Goal: Task Accomplishment & Management: Manage account settings

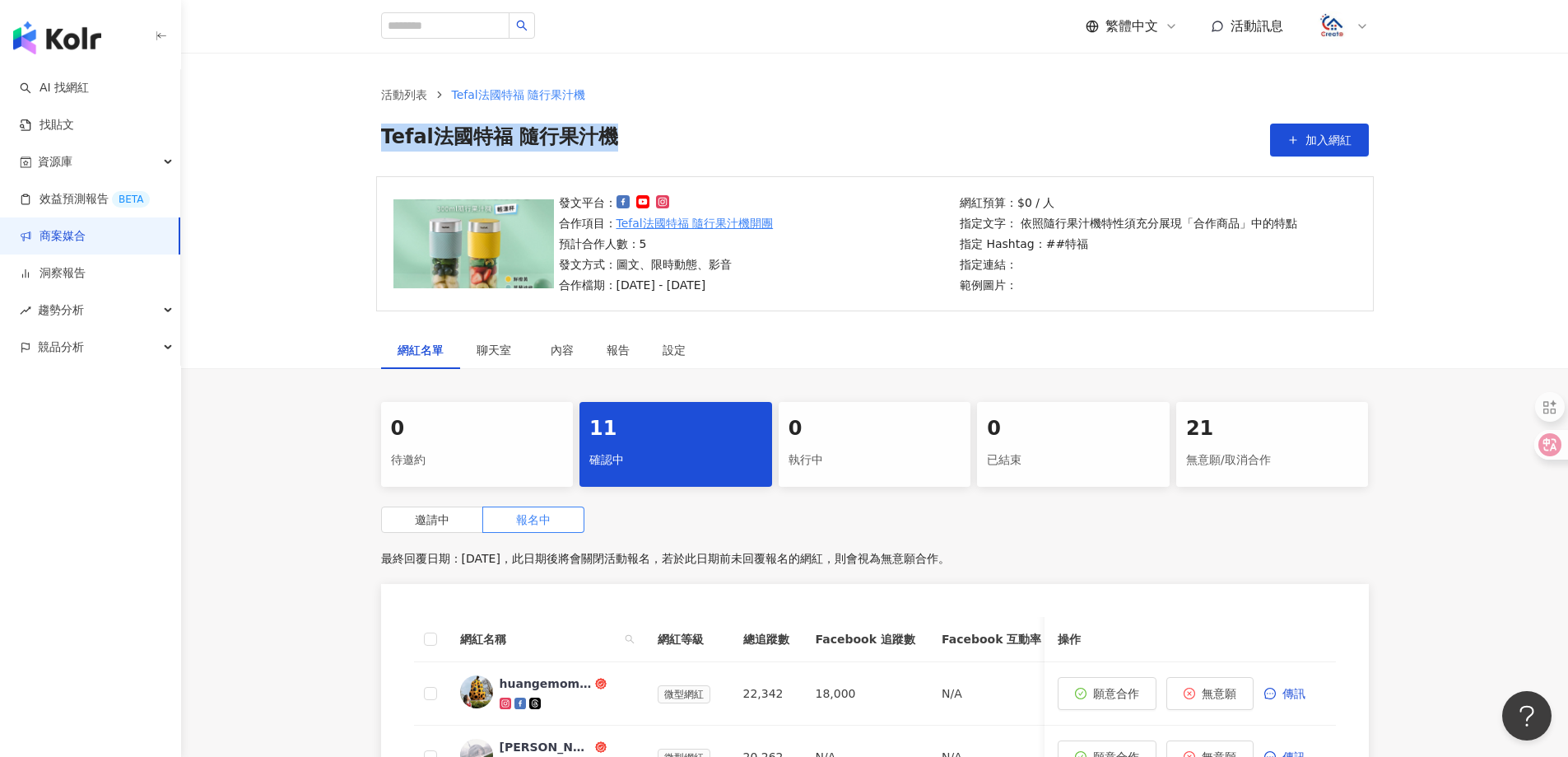
click at [79, 230] on link "商案媒合" at bounding box center [53, 237] width 66 height 16
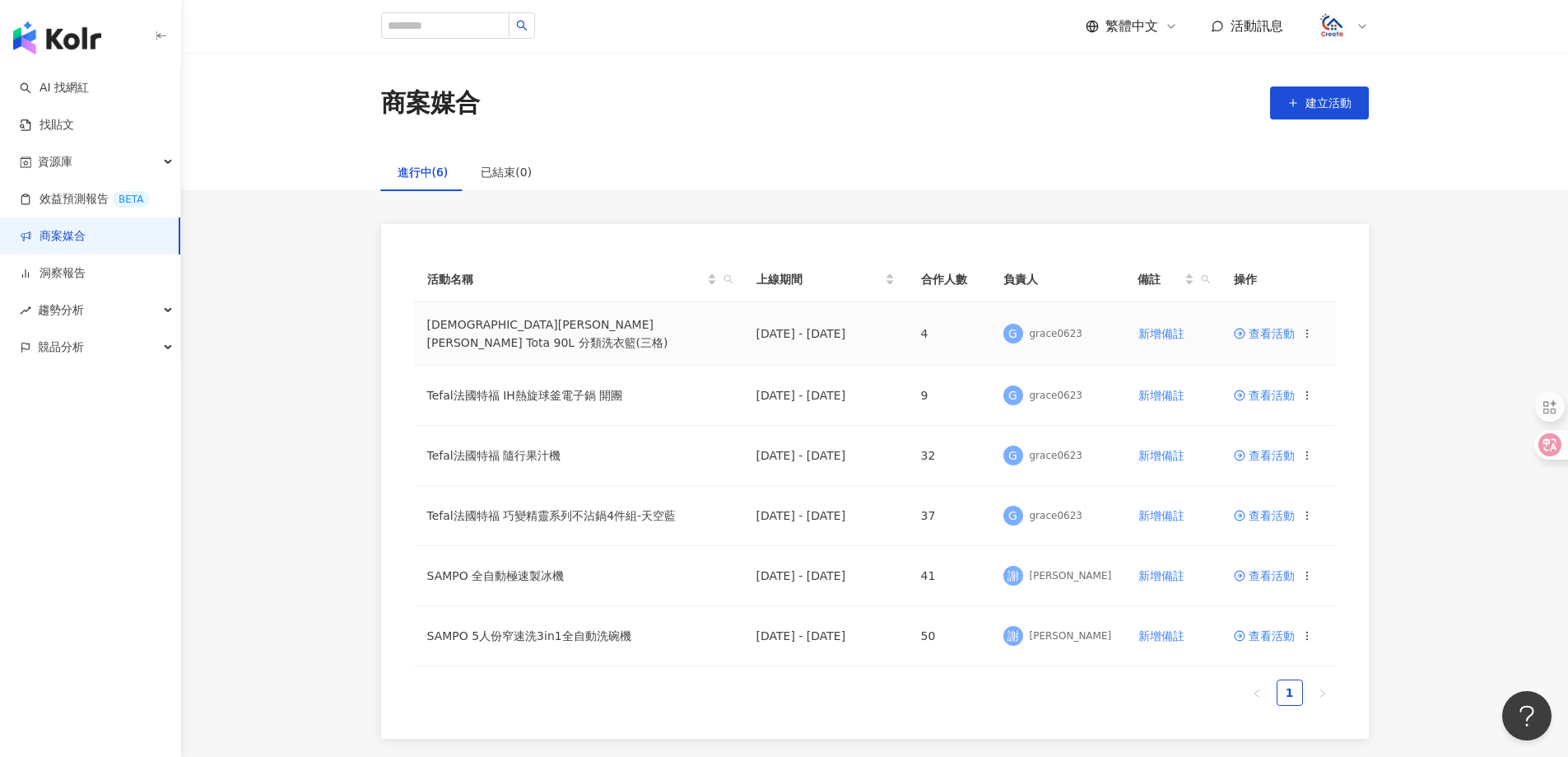
click at [1268, 333] on span "查看活動" at bounding box center [1265, 333] width 61 height 12
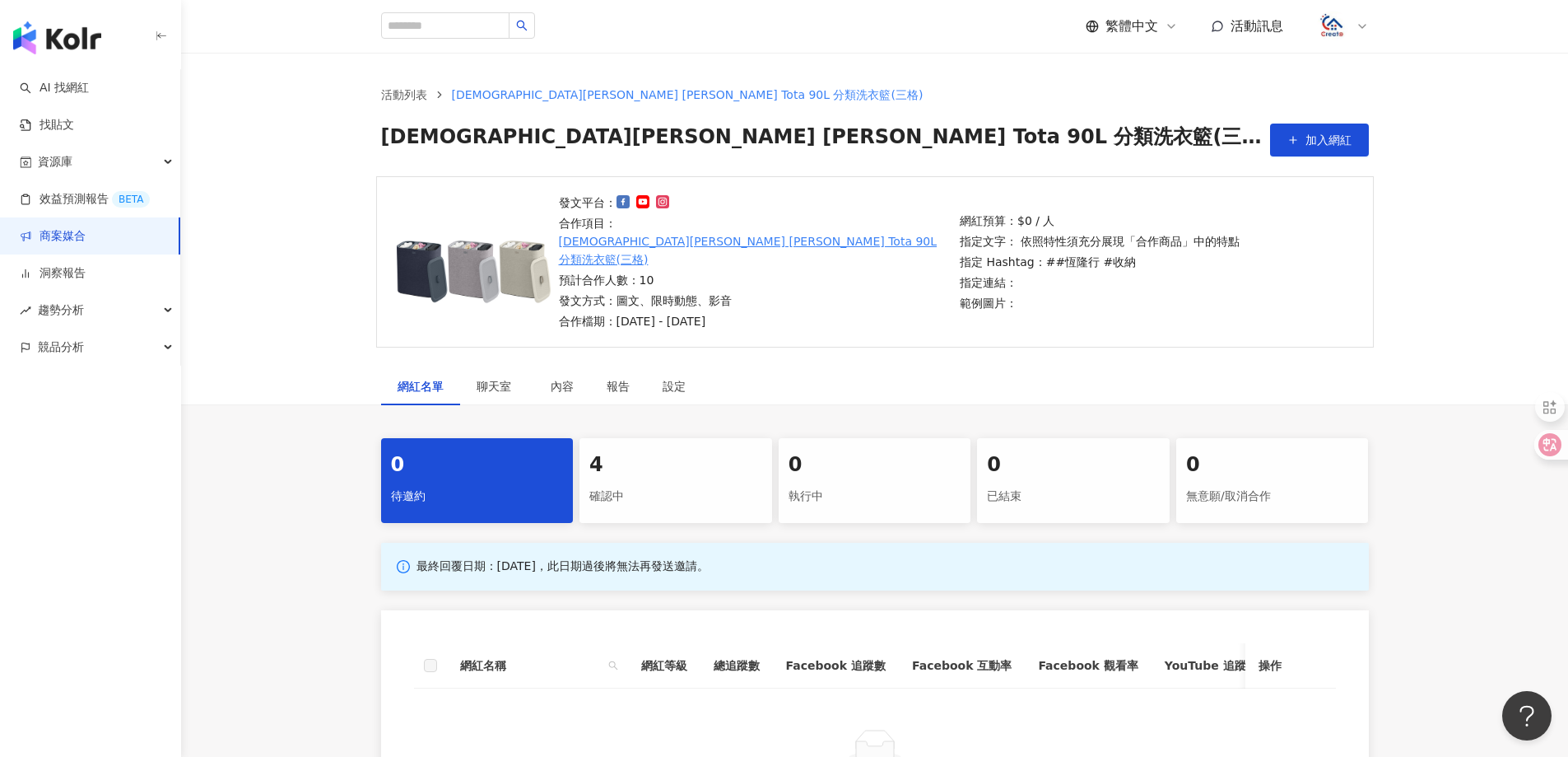
click at [669, 482] on div "確認中" at bounding box center [676, 496] width 173 height 28
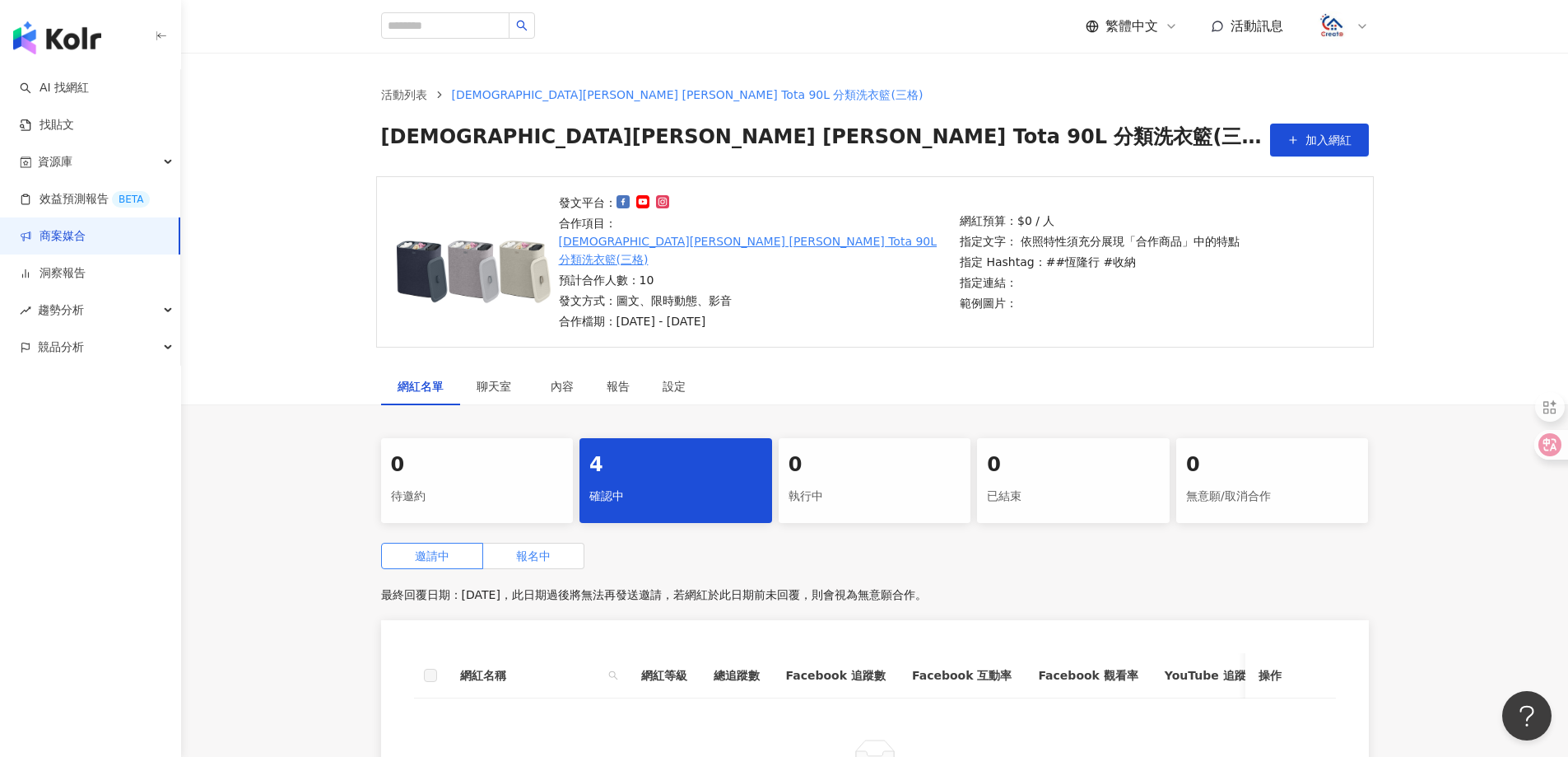
click at [535, 549] on span "報名中" at bounding box center [533, 556] width 35 height 13
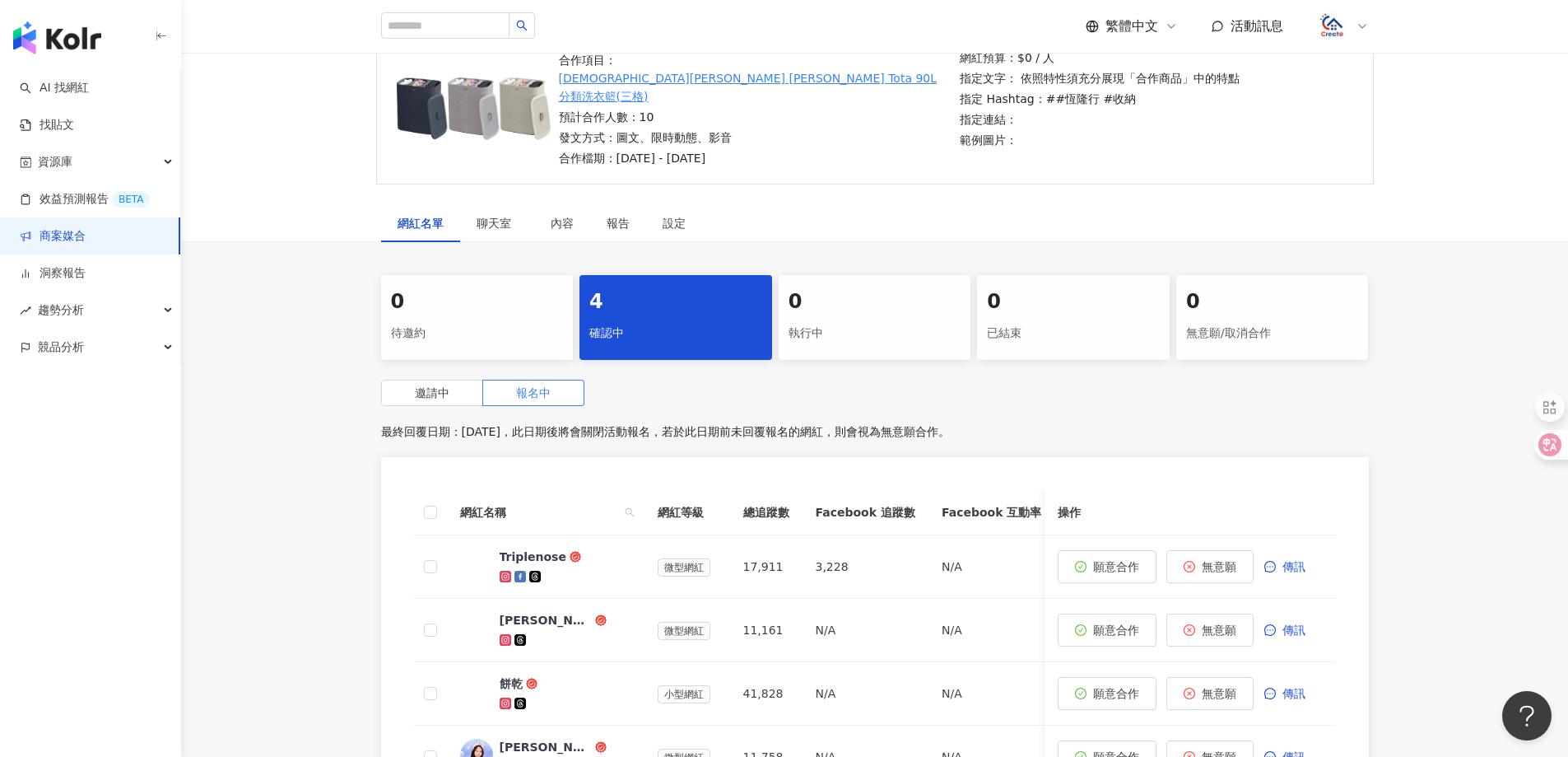
scroll to position [165, 0]
click at [553, 610] on div "[PERSON_NAME]" at bounding box center [546, 618] width 92 height 16
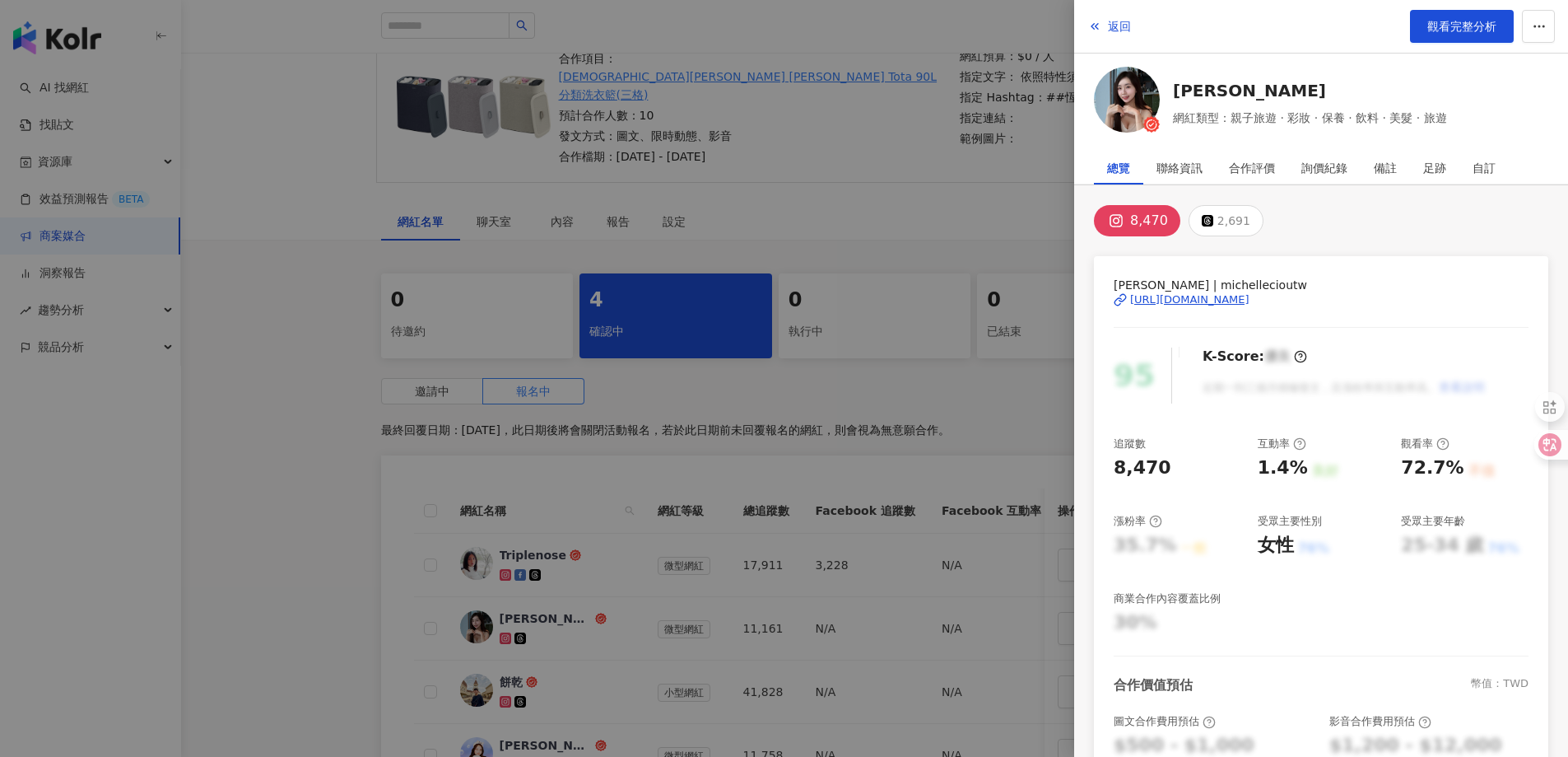
click at [1242, 295] on div "[URL][DOMAIN_NAME]" at bounding box center [1190, 299] width 120 height 15
click at [1120, 27] on span "返回" at bounding box center [1120, 26] width 23 height 13
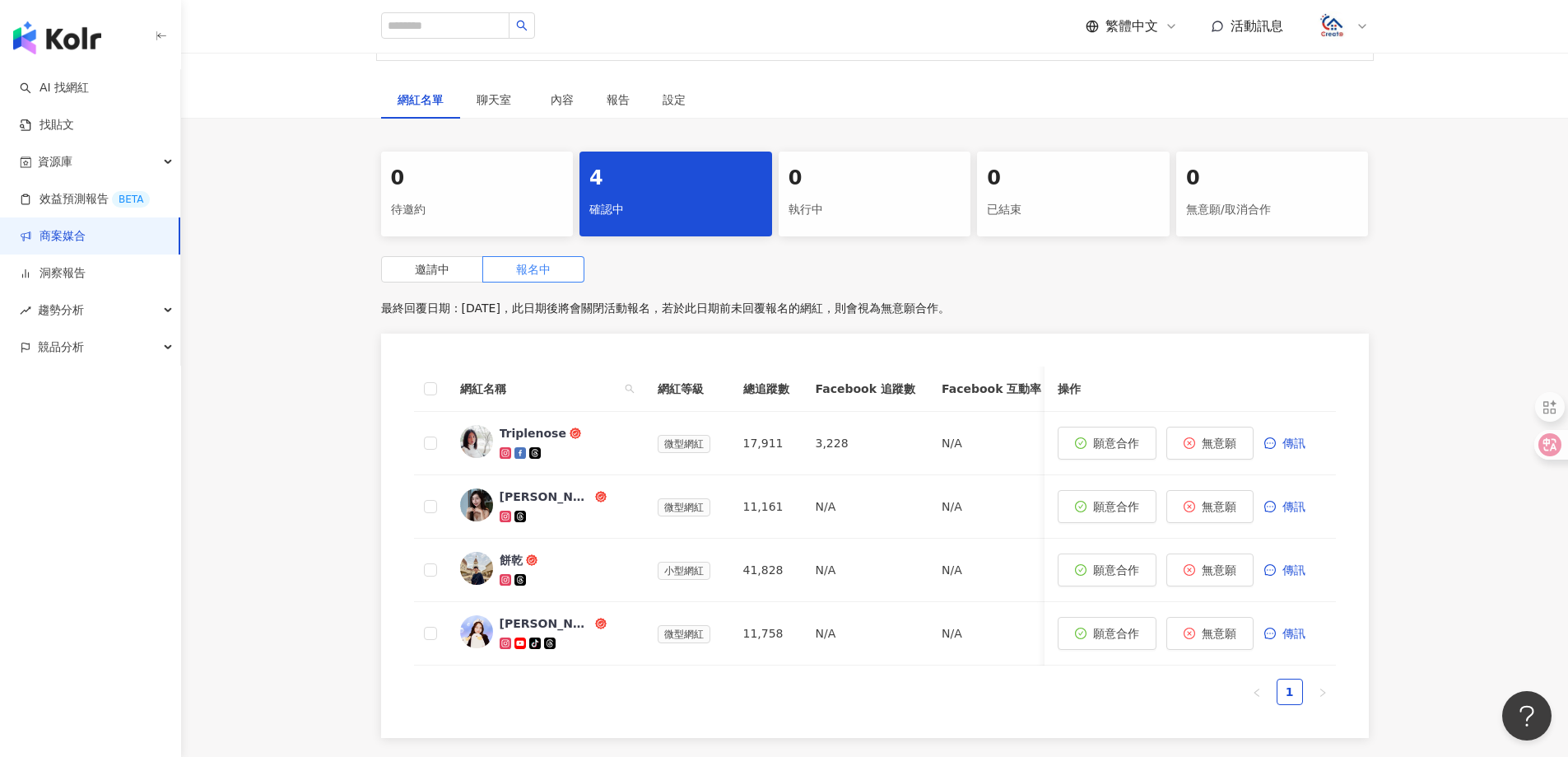
scroll to position [411, 0]
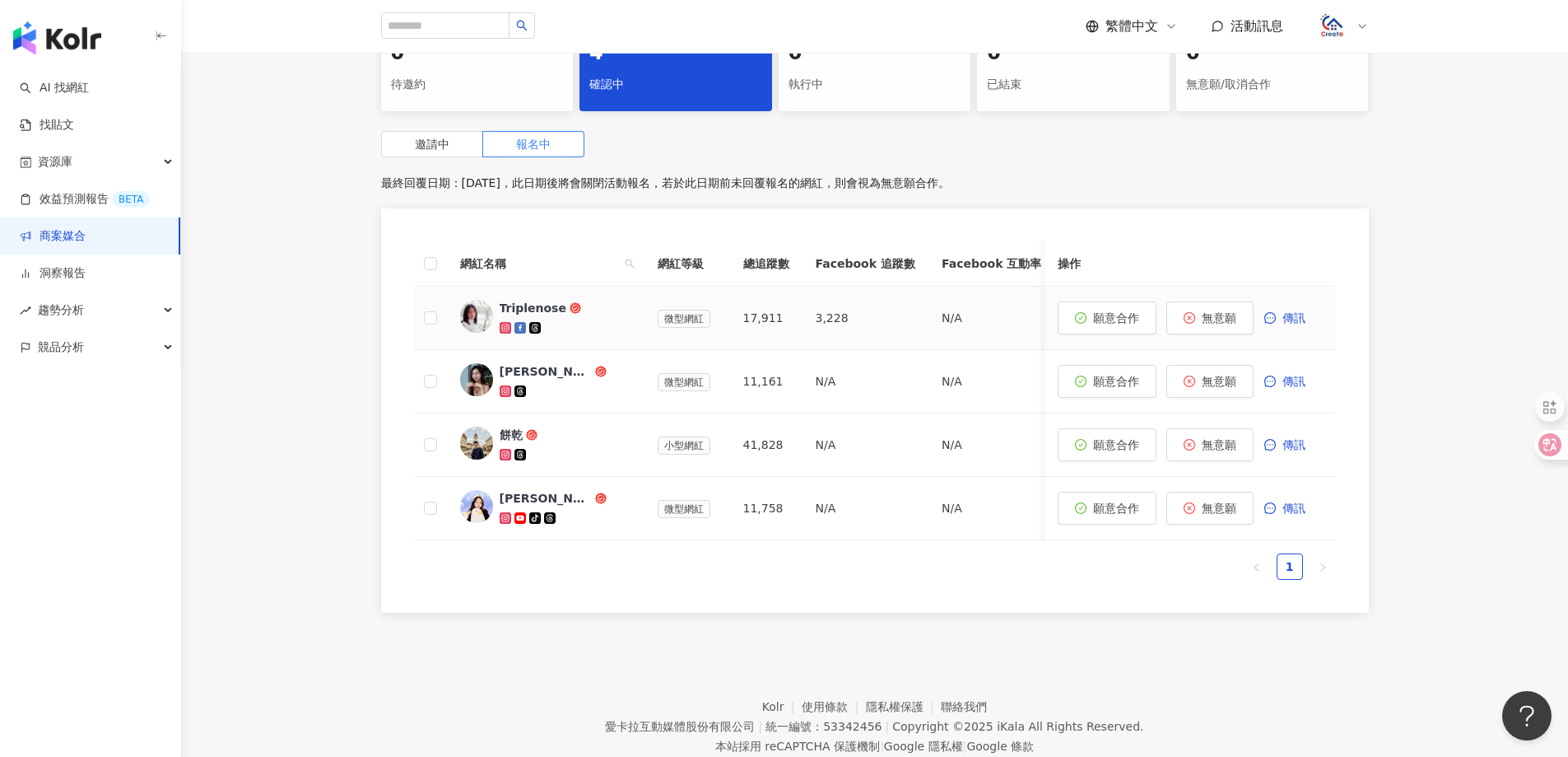
click at [535, 299] on div "Triplenose" at bounding box center [533, 308] width 67 height 16
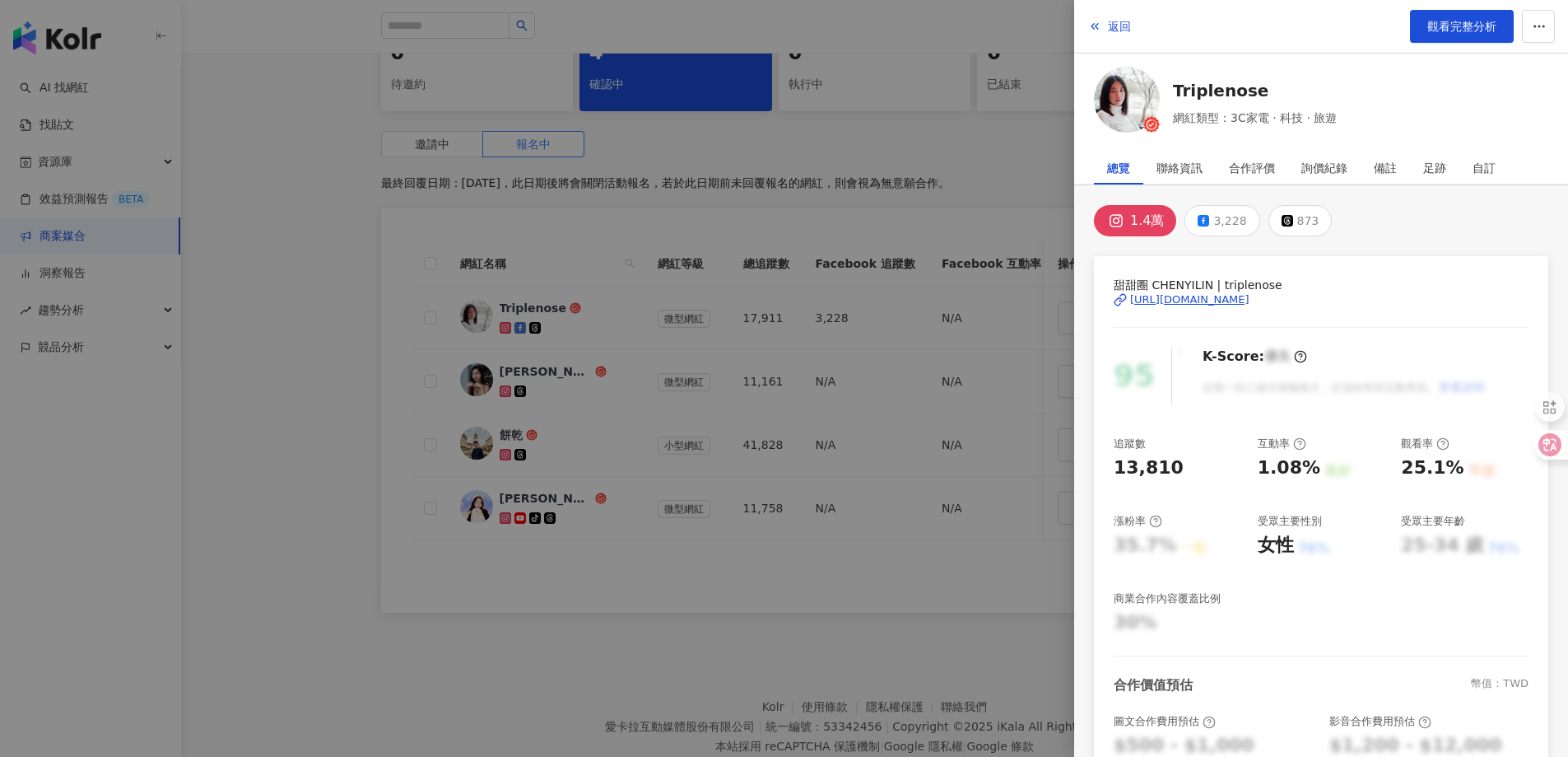
click at [1250, 294] on div "[URL][DOMAIN_NAME]" at bounding box center [1190, 299] width 120 height 15
click at [1120, 31] on span "返回" at bounding box center [1120, 26] width 23 height 13
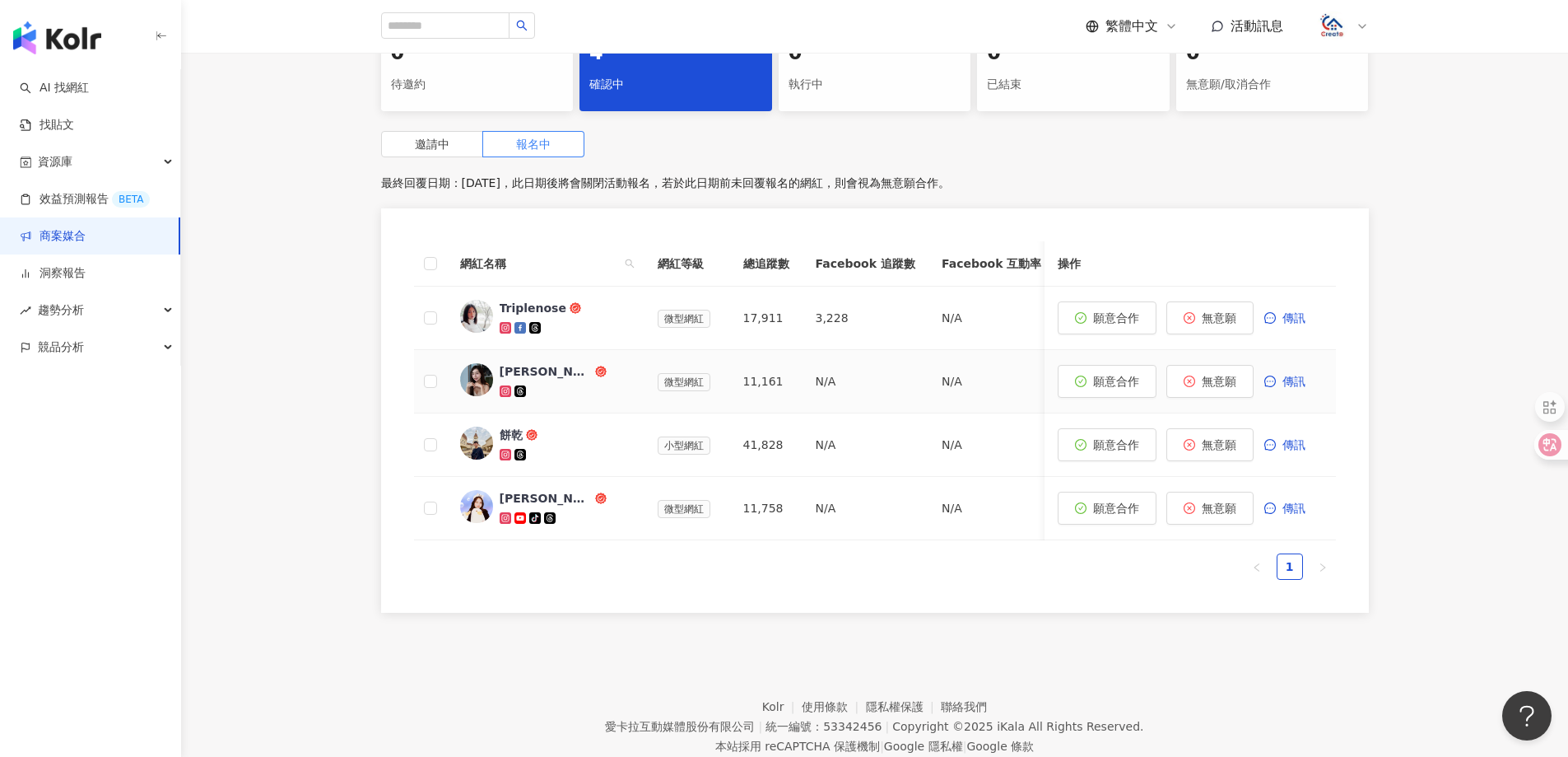
click at [533, 363] on div "[PERSON_NAME]" at bounding box center [546, 371] width 92 height 16
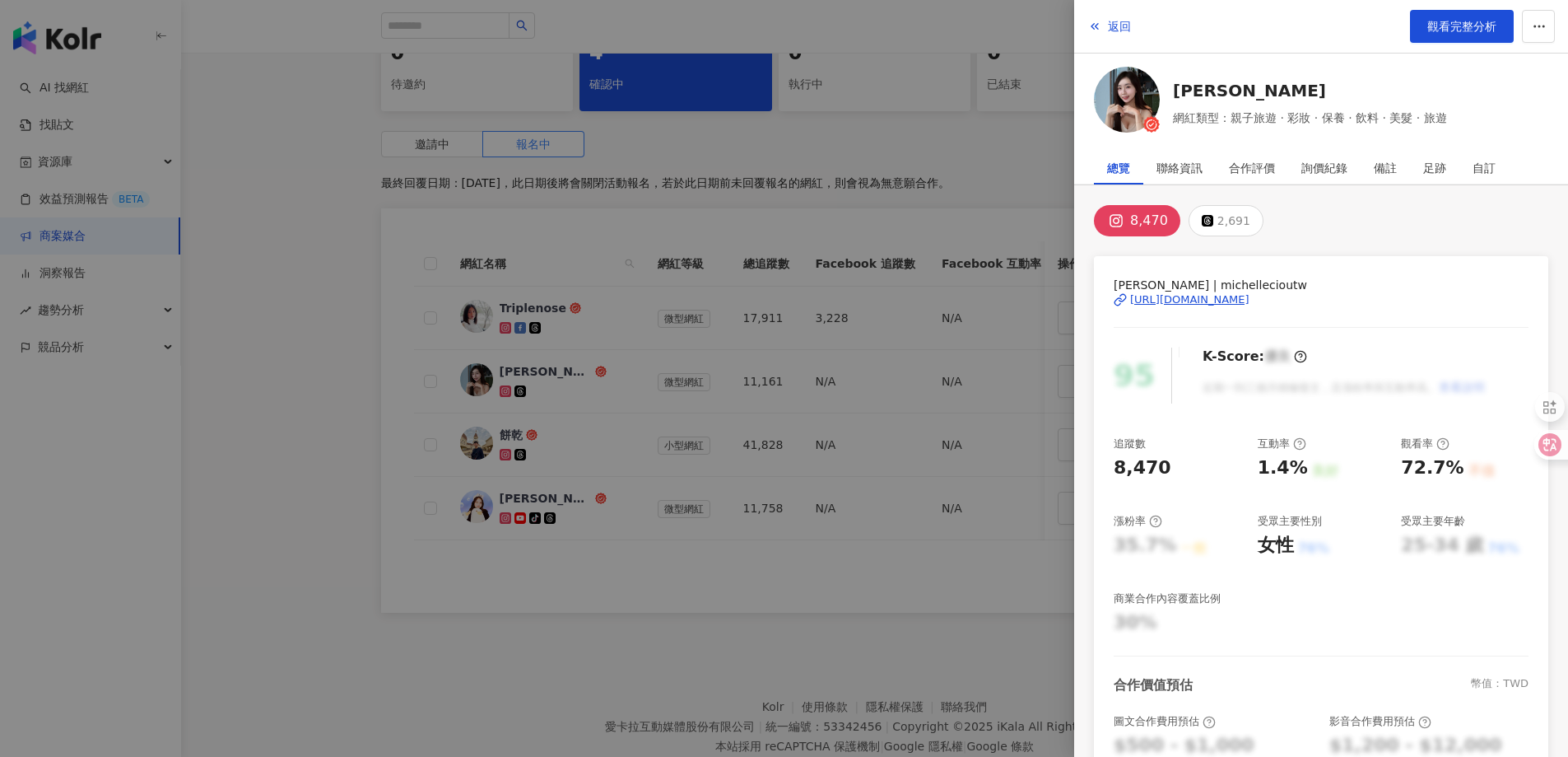
click at [1250, 296] on div "[URL][DOMAIN_NAME]" at bounding box center [1190, 299] width 120 height 15
